Goal: Task Accomplishment & Management: Complete application form

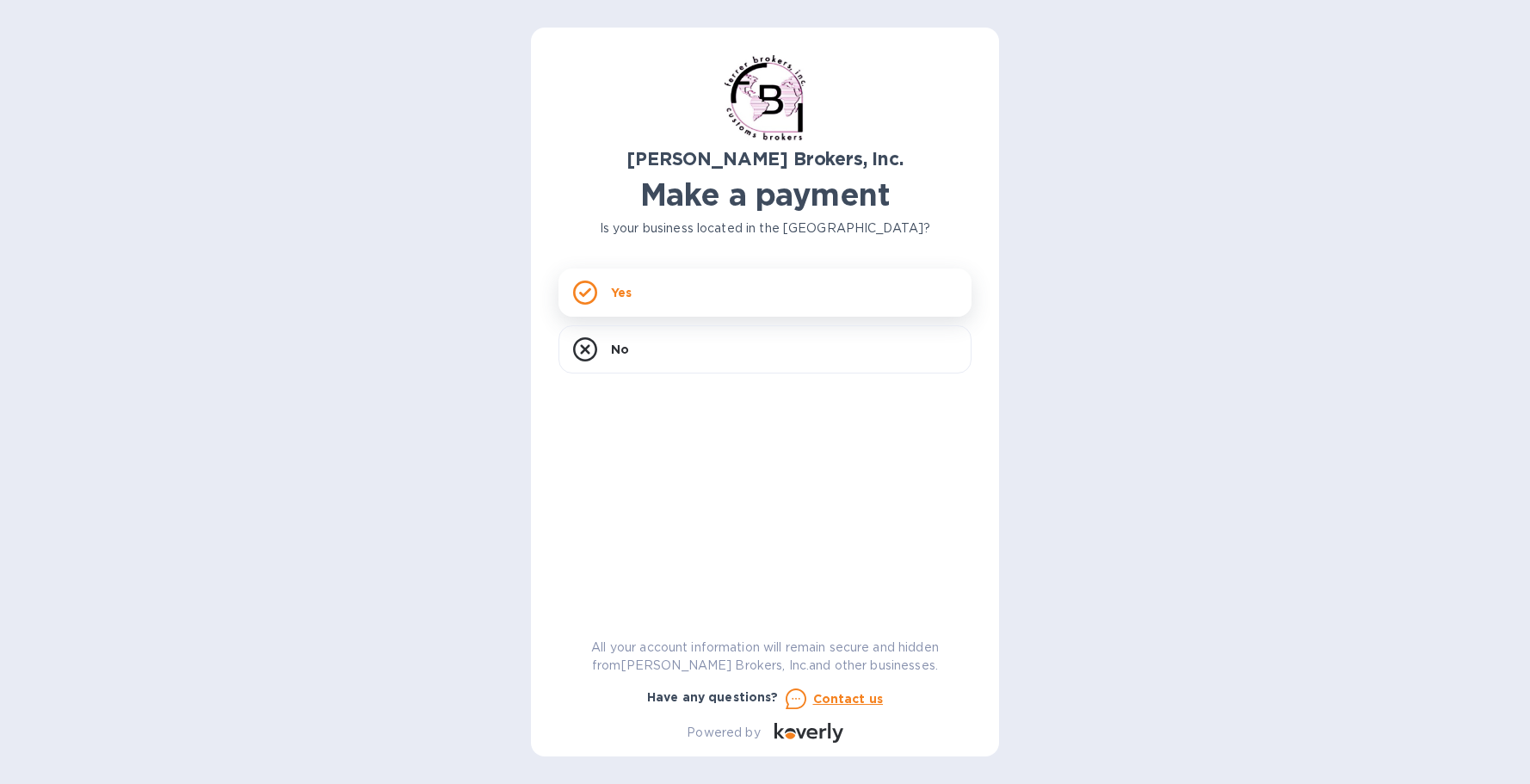
click at [660, 293] on div "Yes" at bounding box center [764, 292] width 413 height 48
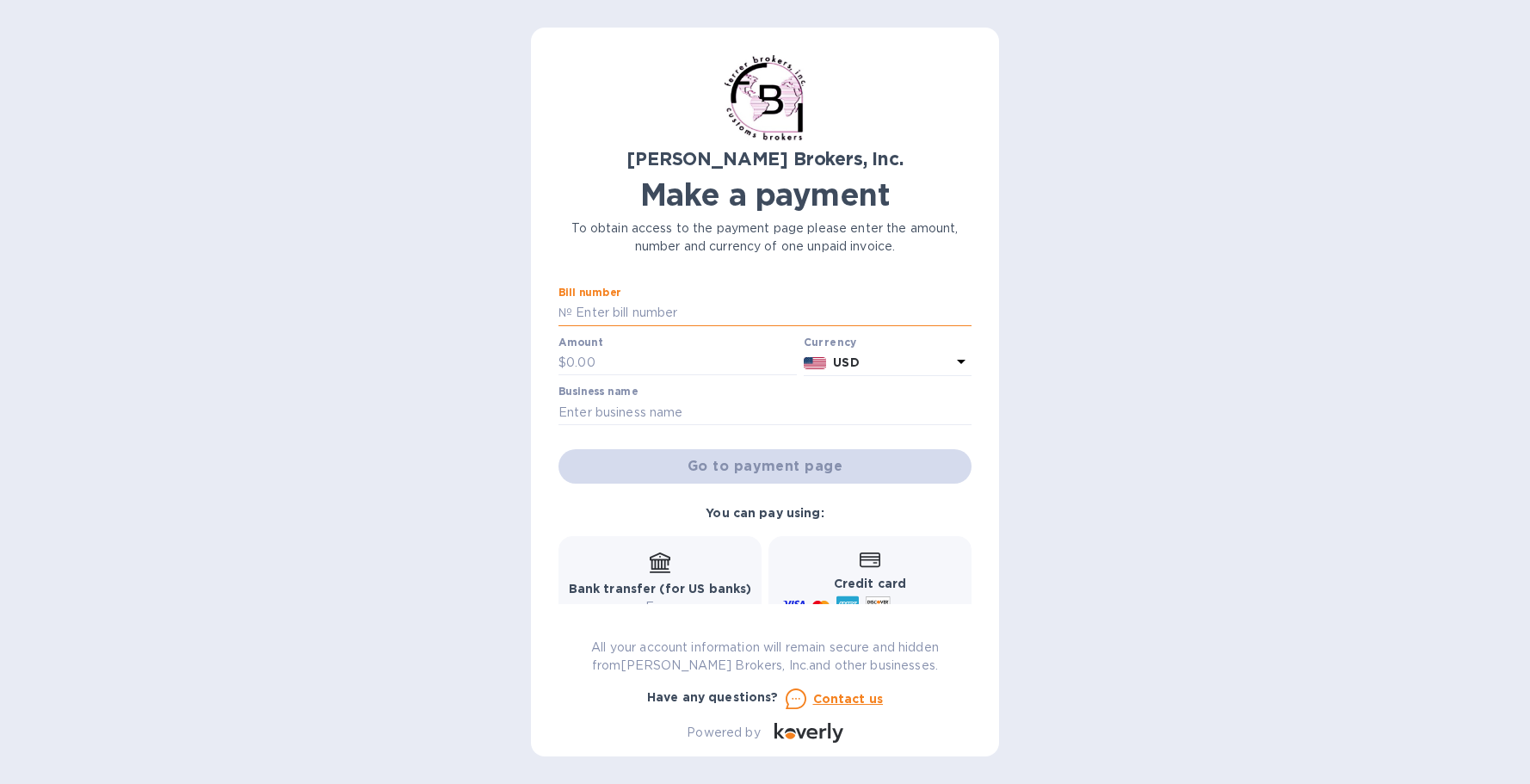
paste input "298275A"
type input "298275A"
click at [629, 361] on input "text" at bounding box center [681, 363] width 230 height 25
type input "50.00"
click at [637, 407] on input "text" at bounding box center [764, 412] width 413 height 25
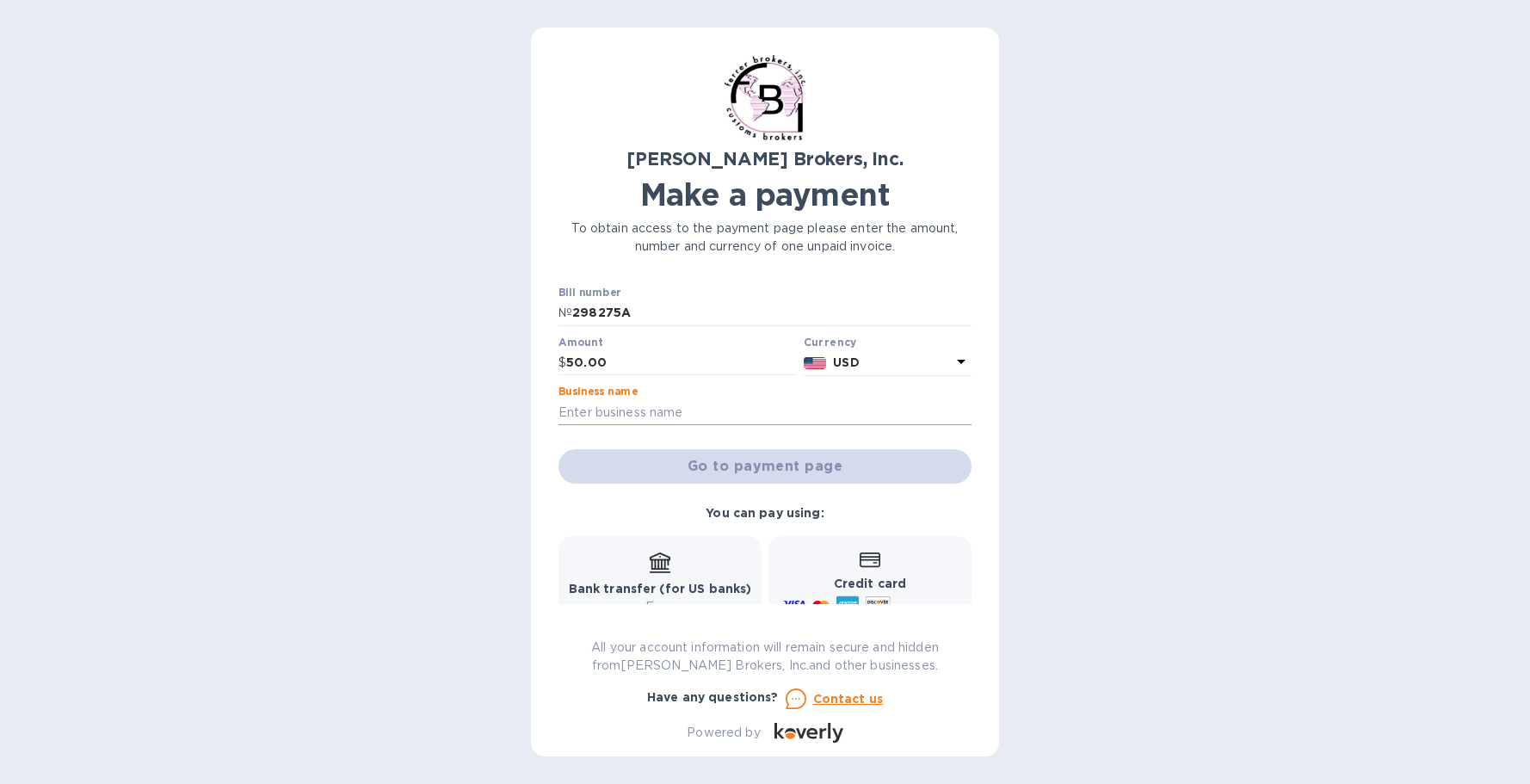
type input "[PERSON_NAME] Inc."
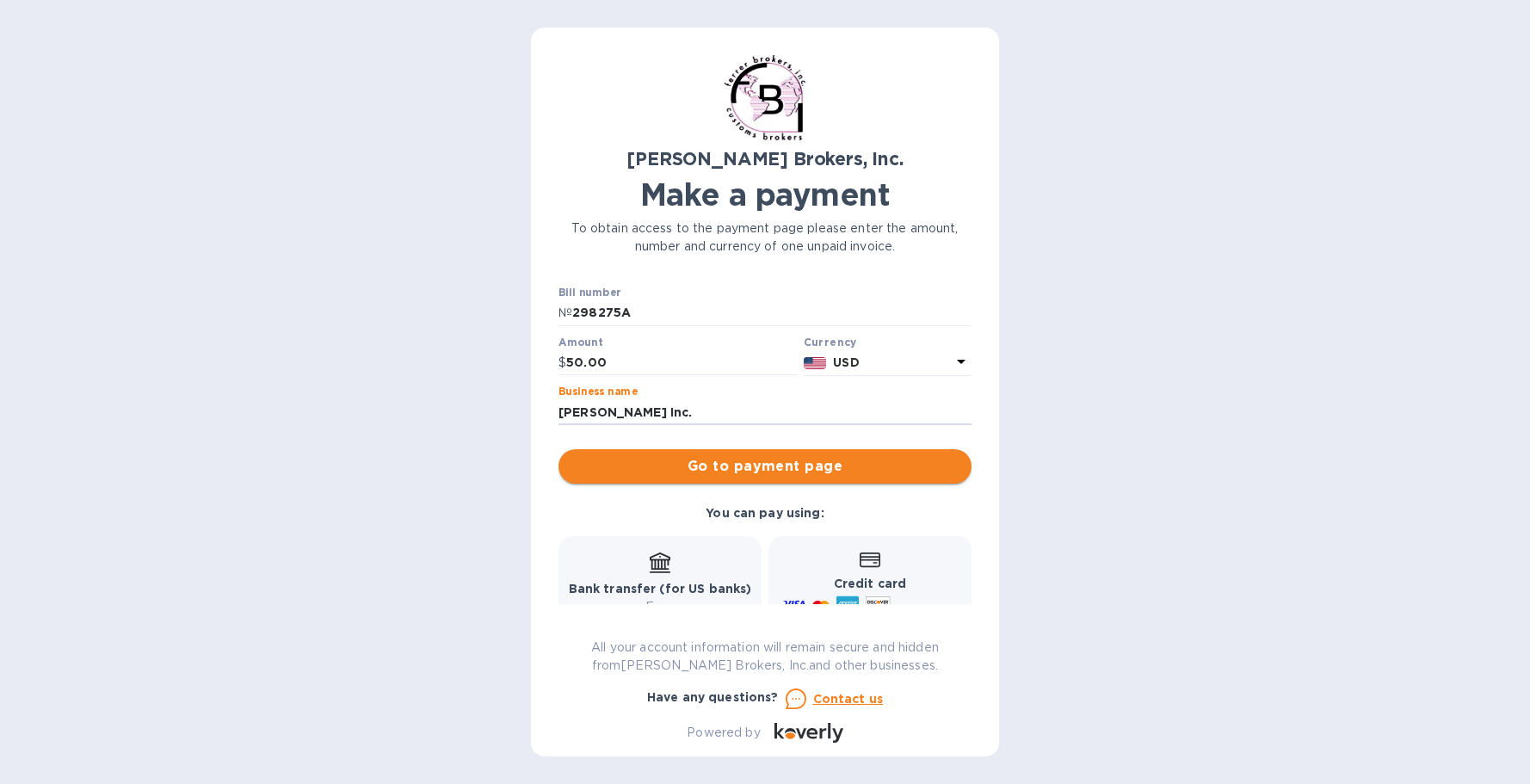
click at [709, 463] on span "Go to payment page" at bounding box center [764, 466] width 385 height 21
